Goal: Information Seeking & Learning: Learn about a topic

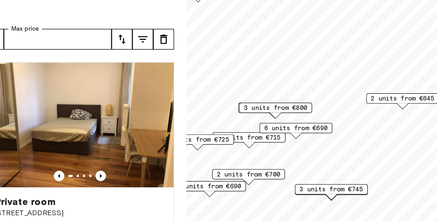
click at [304, 110] on span "3 units from €800" at bounding box center [290, 110] width 37 height 5
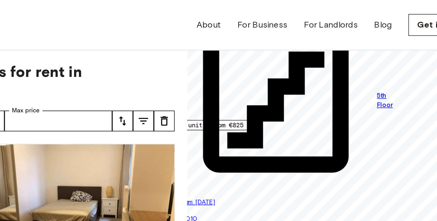
drag, startPoint x: 322, startPoint y: 45, endPoint x: 330, endPoint y: 76, distance: 31.3
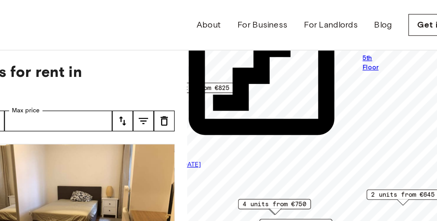
drag, startPoint x: 329, startPoint y: 80, endPoint x: 320, endPoint y: 55, distance: 27.0
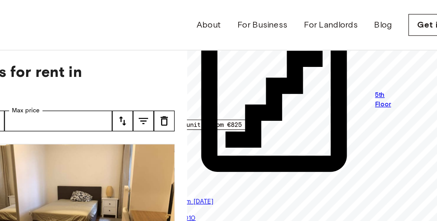
drag, startPoint x: 321, startPoint y: 90, endPoint x: 329, endPoint y: 114, distance: 25.2
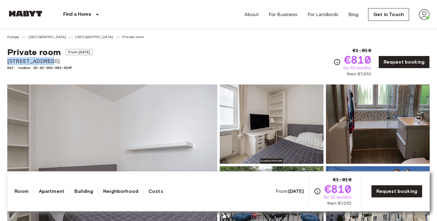
drag, startPoint x: 7, startPoint y: 62, endPoint x: 46, endPoint y: 62, distance: 38.8
click at [46, 62] on span "[STREET_ADDRESS]" at bounding box center [50, 61] width 86 height 8
copy span "[STREET_ADDRESS]"
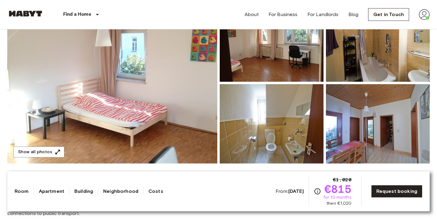
scroll to position [84, 0]
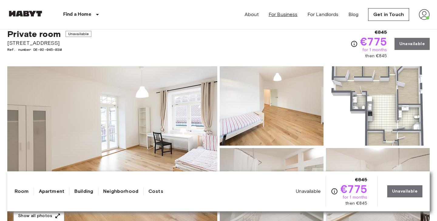
scroll to position [10, 0]
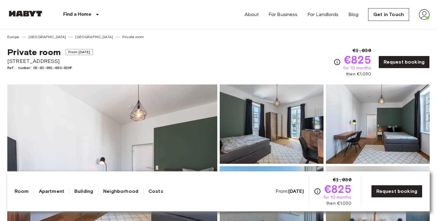
drag, startPoint x: 7, startPoint y: 62, endPoint x: 53, endPoint y: 62, distance: 46.1
click at [53, 62] on span "[STREET_ADDRESS]" at bounding box center [50, 61] width 86 height 8
copy span "[STREET_ADDRESS]"
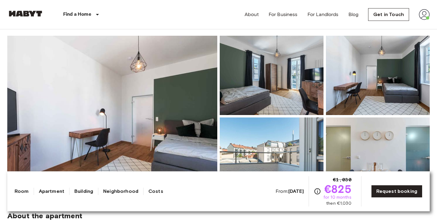
scroll to position [79, 0]
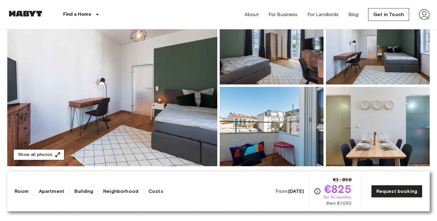
click at [56, 155] on icon "button" at bounding box center [58, 155] width 5 height 5
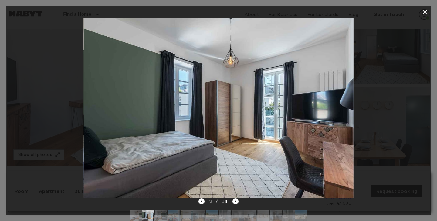
click at [423, 10] on icon "button" at bounding box center [424, 11] width 7 height 7
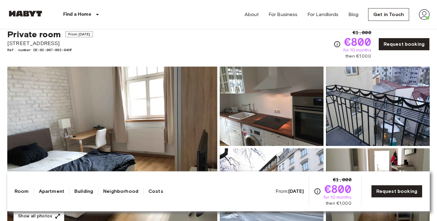
scroll to position [24, 0]
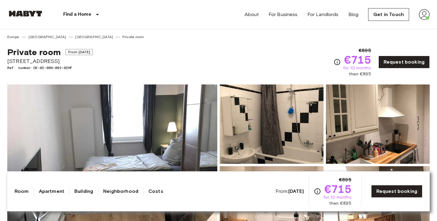
drag, startPoint x: 8, startPoint y: 61, endPoint x: 59, endPoint y: 62, distance: 51.0
click at [59, 62] on span "Fraunhoferstraße 10" at bounding box center [50, 61] width 86 height 8
copy span "Fraunhoferstraße 10"
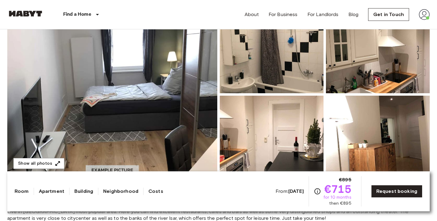
scroll to position [73, 0]
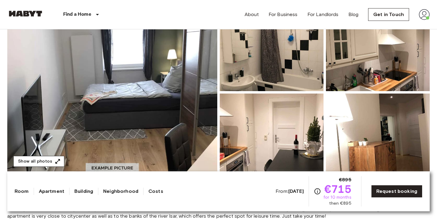
click at [49, 160] on button "Show all photos" at bounding box center [38, 161] width 51 height 11
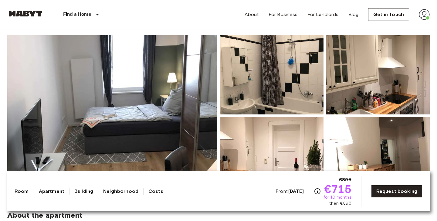
scroll to position [23, 0]
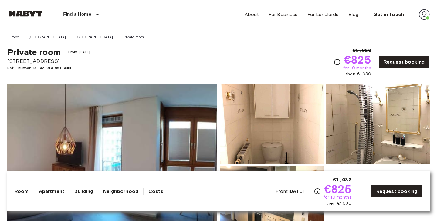
drag, startPoint x: 8, startPoint y: 62, endPoint x: 67, endPoint y: 61, distance: 59.2
click at [67, 61] on span "[STREET_ADDRESS]" at bounding box center [50, 61] width 86 height 8
copy span "[STREET_ADDRESS]"
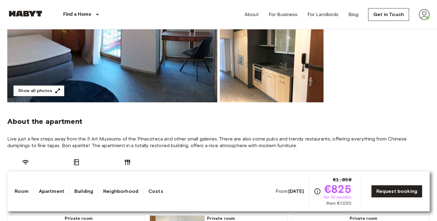
scroll to position [144, 0]
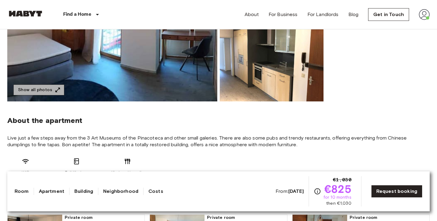
click at [46, 89] on button "Show all photos" at bounding box center [38, 90] width 51 height 11
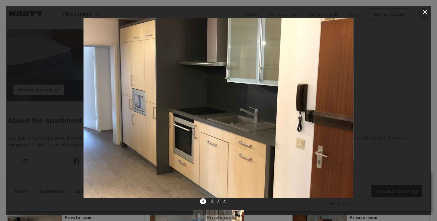
click at [425, 13] on icon "button" at bounding box center [424, 11] width 7 height 7
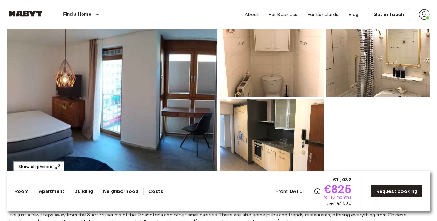
scroll to position [69, 0]
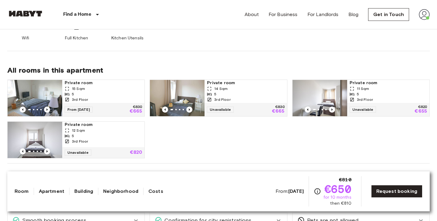
scroll to position [280, 0]
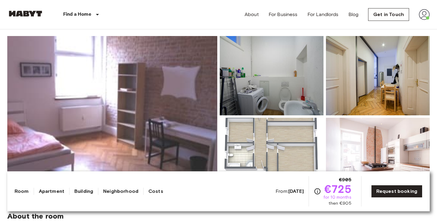
scroll to position [49, 0]
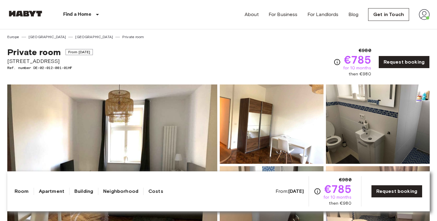
drag, startPoint x: 8, startPoint y: 61, endPoint x: 58, endPoint y: 61, distance: 49.7
click at [58, 61] on span "Kapuzinerstraße 35" at bounding box center [50, 61] width 86 height 8
copy span "Kapuzinerstraße 35"
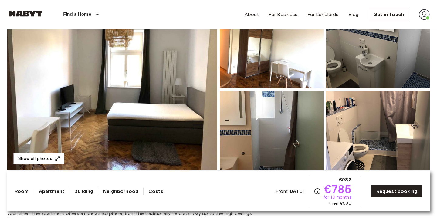
scroll to position [76, 0]
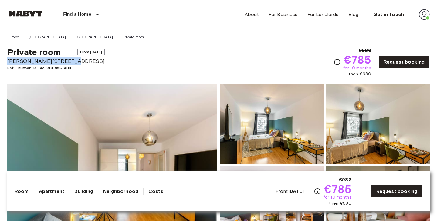
drag, startPoint x: 8, startPoint y: 60, endPoint x: 68, endPoint y: 60, distance: 60.4
click at [68, 60] on span "Martin-Behaim-Straße 3" at bounding box center [55, 61] width 97 height 8
copy span "Martin-Behaim-Straße 3"
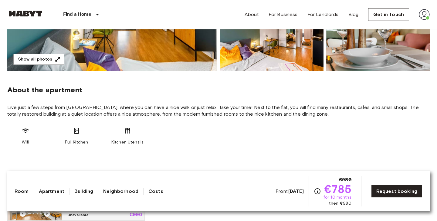
scroll to position [177, 0]
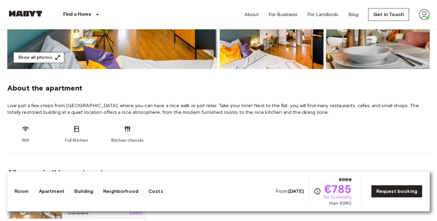
click at [45, 53] on button "Show all photos" at bounding box center [38, 57] width 51 height 11
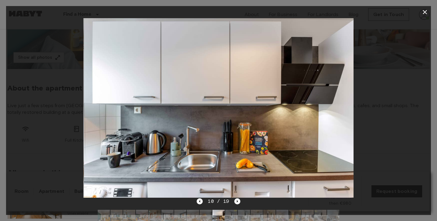
click at [425, 11] on icon "button" at bounding box center [424, 11] width 7 height 7
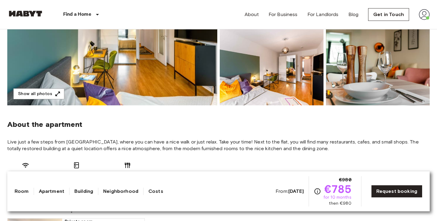
scroll to position [162, 0]
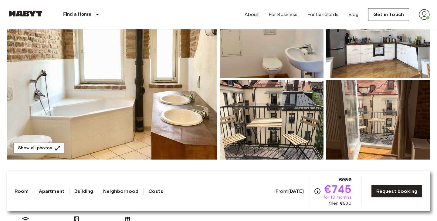
scroll to position [86, 0]
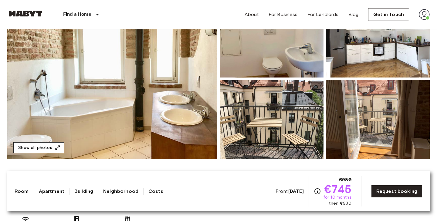
click at [49, 147] on button "Show all photos" at bounding box center [38, 148] width 51 height 11
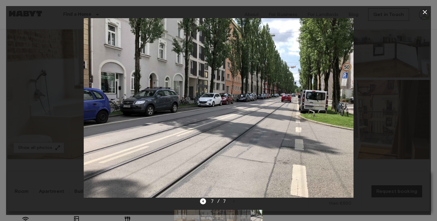
click at [386, 77] on div at bounding box center [218, 108] width 425 height 180
click at [425, 13] on icon "button" at bounding box center [424, 11] width 7 height 7
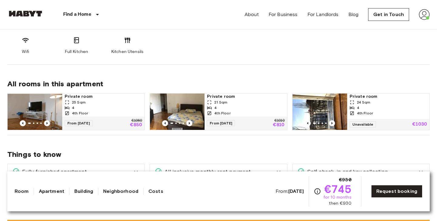
scroll to position [0, 0]
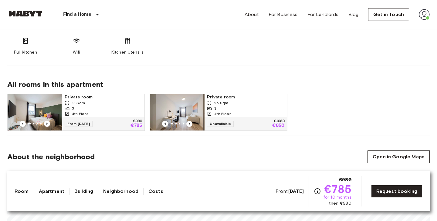
scroll to position [350, 0]
click at [71, 109] on div "3" at bounding box center [103, 108] width 77 height 5
click at [215, 105] on span "26 Sqm" at bounding box center [221, 102] width 14 height 5
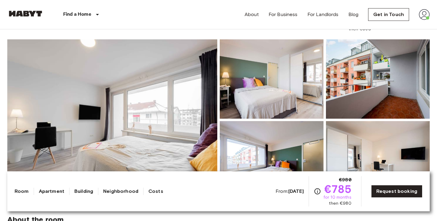
scroll to position [0, 0]
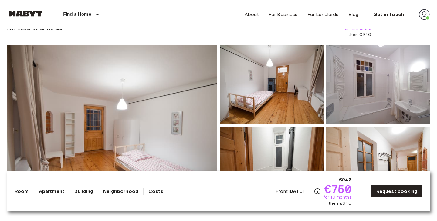
scroll to position [42, 0]
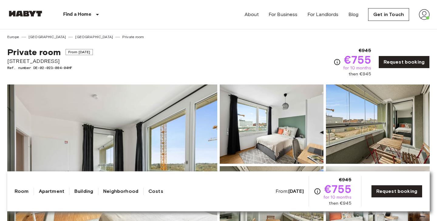
drag, startPoint x: 8, startPoint y: 62, endPoint x: 56, endPoint y: 62, distance: 47.3
click at [56, 62] on span "[STREET_ADDRESS]" at bounding box center [50, 61] width 86 height 8
copy span "übinger Straße 3e"
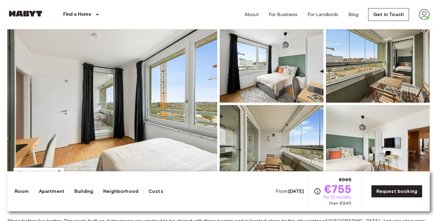
scroll to position [63, 0]
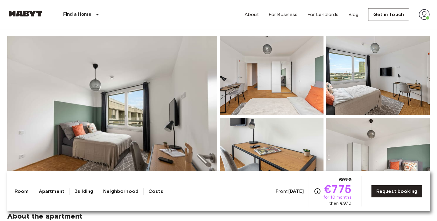
scroll to position [49, 0]
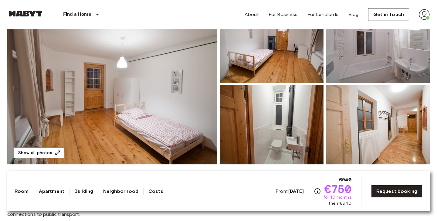
scroll to position [69, 0]
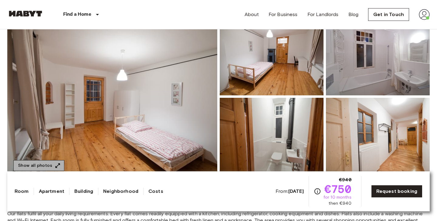
click at [56, 167] on icon "button" at bounding box center [58, 166] width 5 height 5
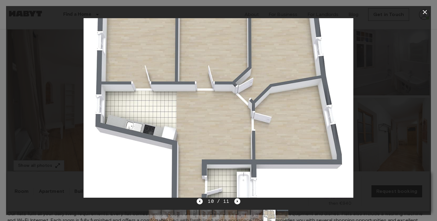
click at [425, 12] on icon "button" at bounding box center [424, 11] width 7 height 7
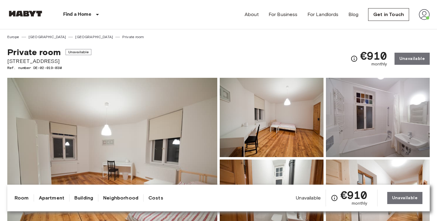
scroll to position [20, 0]
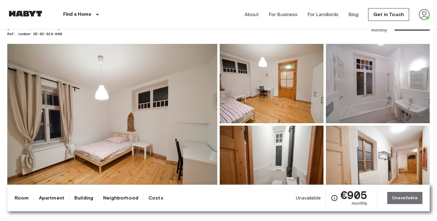
scroll to position [34, 0]
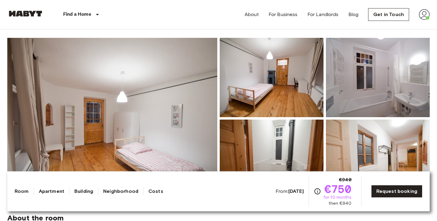
scroll to position [54, 0]
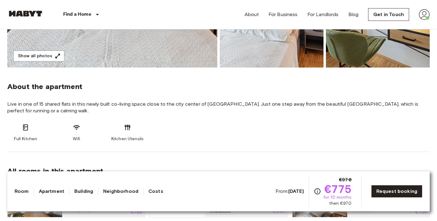
scroll to position [158, 0]
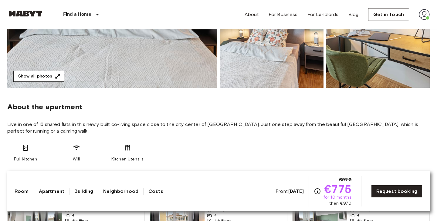
click at [37, 80] on button "Show all photos" at bounding box center [38, 76] width 51 height 11
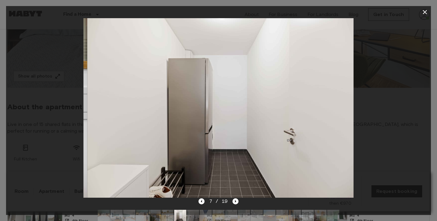
click at [405, 82] on div at bounding box center [218, 108] width 425 height 180
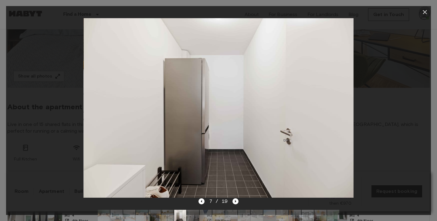
click at [425, 9] on icon "button" at bounding box center [424, 11] width 7 height 7
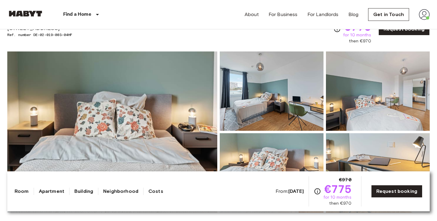
scroll to position [0, 0]
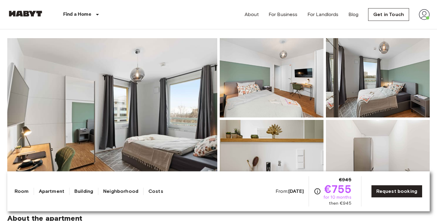
scroll to position [19, 0]
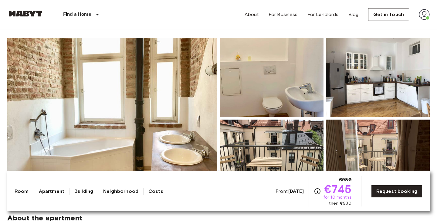
scroll to position [48, 0]
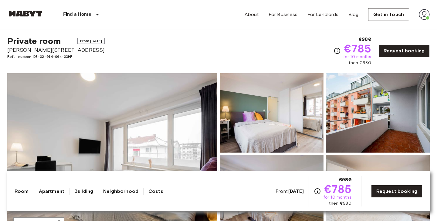
scroll to position [9, 0]
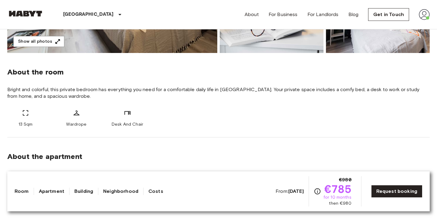
scroll to position [195, 0]
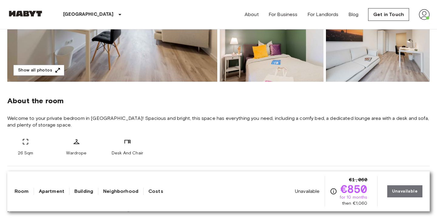
scroll to position [168, 0]
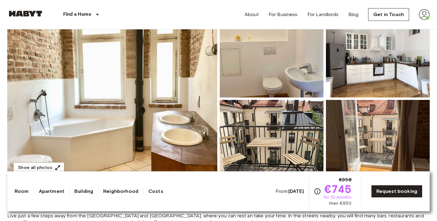
scroll to position [77, 0]
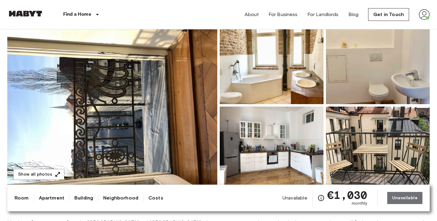
scroll to position [56, 0]
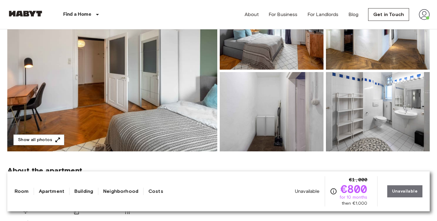
scroll to position [95, 0]
click at [47, 140] on button "Show all photos" at bounding box center [38, 139] width 51 height 11
